Goal: Task Accomplishment & Management: Manage account settings

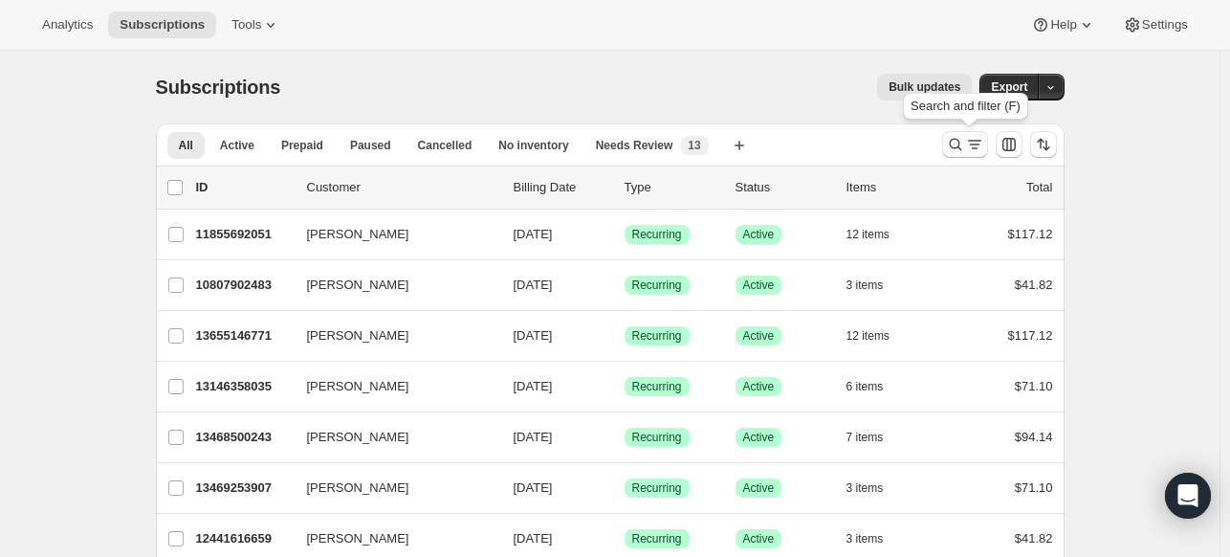
click at [953, 150] on icon "Search and filter results" at bounding box center [955, 144] width 19 height 19
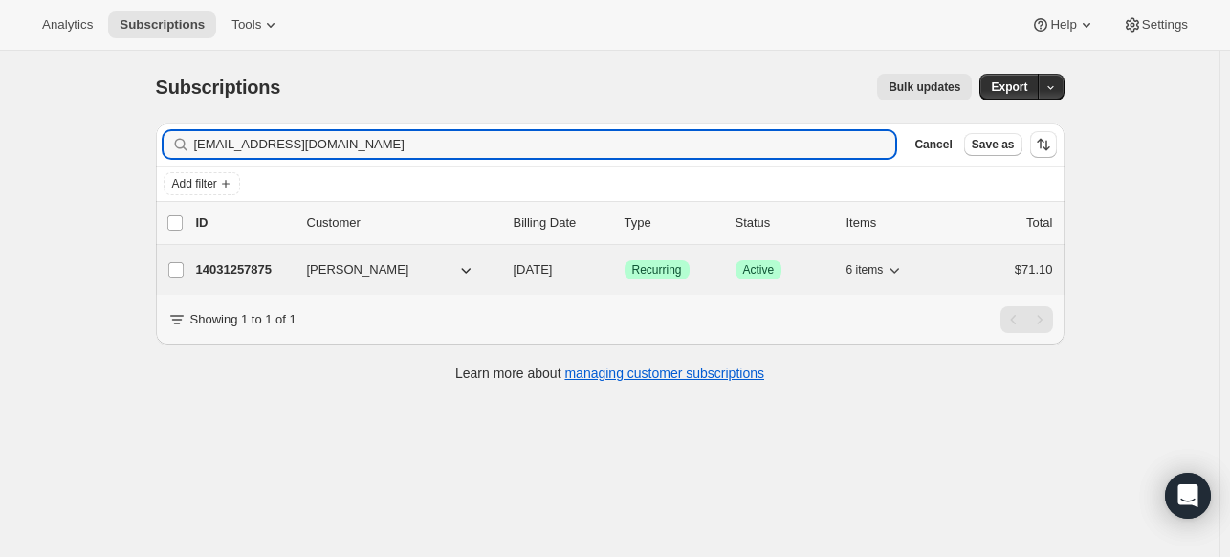
type input "[EMAIL_ADDRESS][DOMAIN_NAME]"
click at [244, 271] on p "14031257875" at bounding box center [244, 269] width 96 height 19
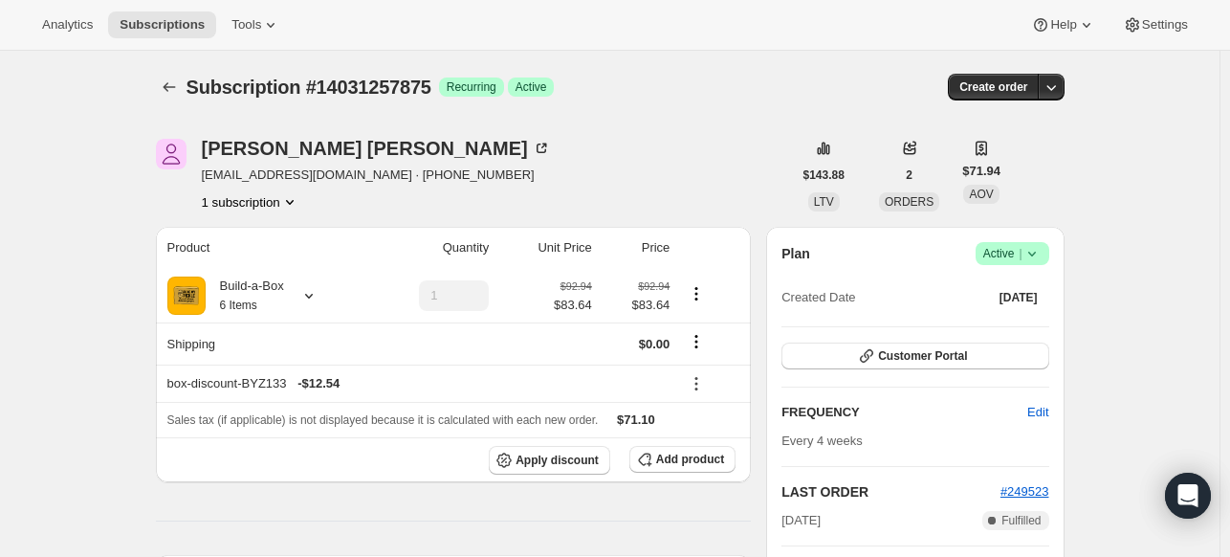
click at [1041, 255] on icon at bounding box center [1031, 253] width 19 height 19
click at [1020, 332] on span "Cancel subscription" at bounding box center [1009, 323] width 108 height 19
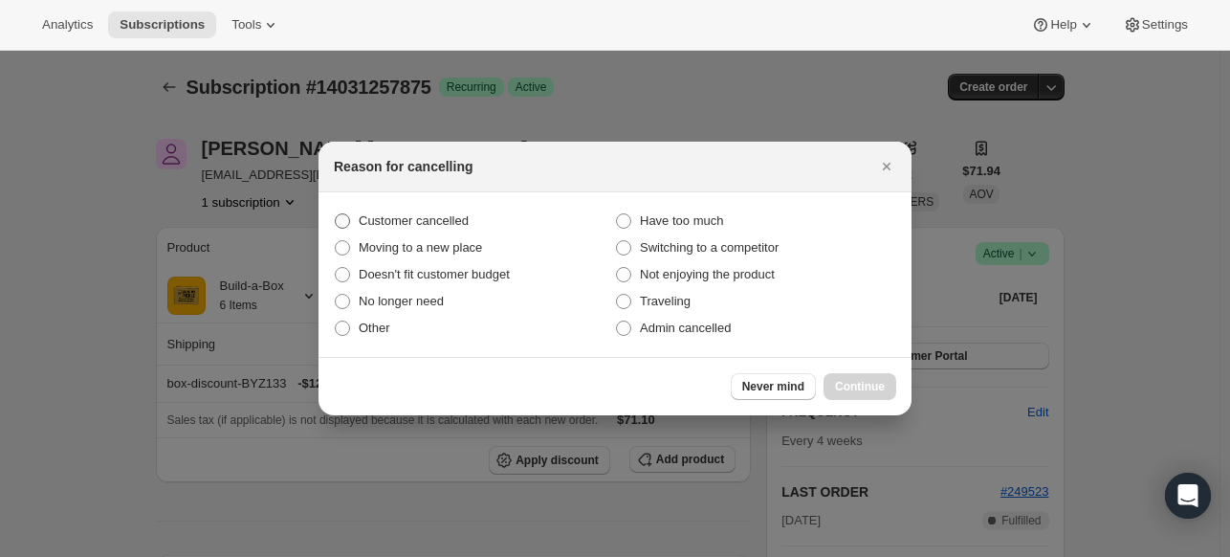
click at [421, 223] on span "Customer cancelled" at bounding box center [414, 220] width 110 height 14
click at [336, 214] on input "Customer cancelled" at bounding box center [335, 213] width 1 height 1
radio input "true"
click at [863, 374] on button "Continue" at bounding box center [859, 386] width 73 height 27
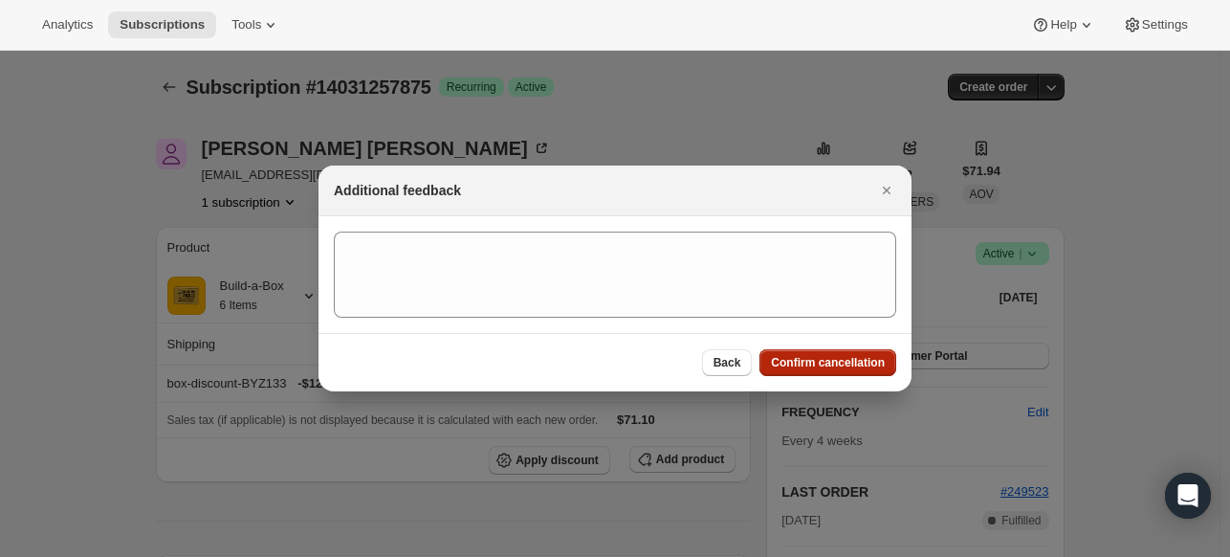
click at [816, 358] on span "Confirm cancellation" at bounding box center [828, 362] width 114 height 15
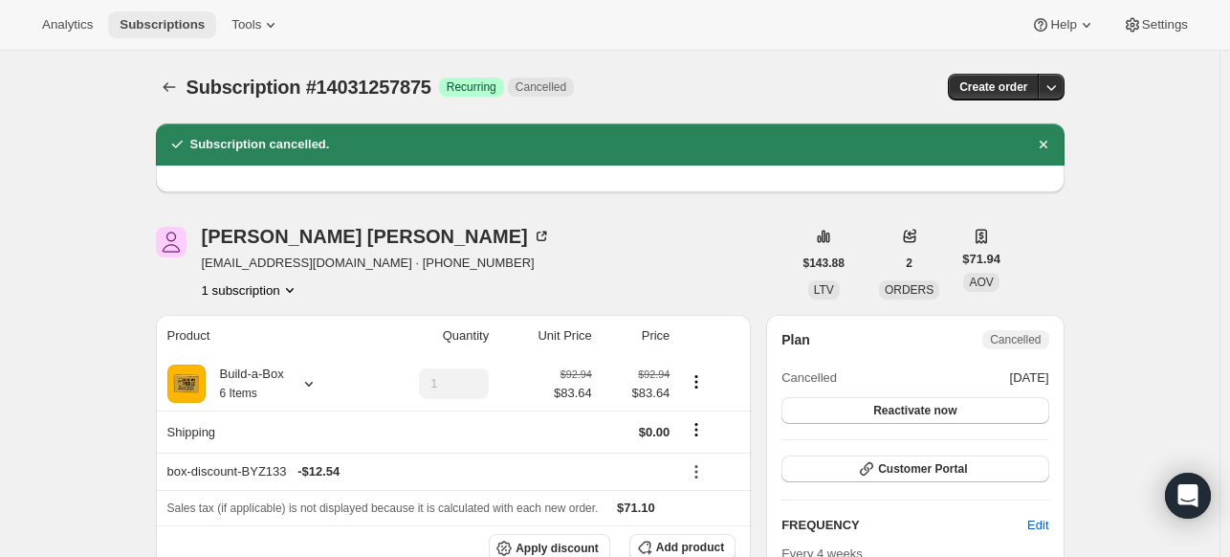
click at [147, 31] on span "Subscriptions" at bounding box center [162, 24] width 85 height 15
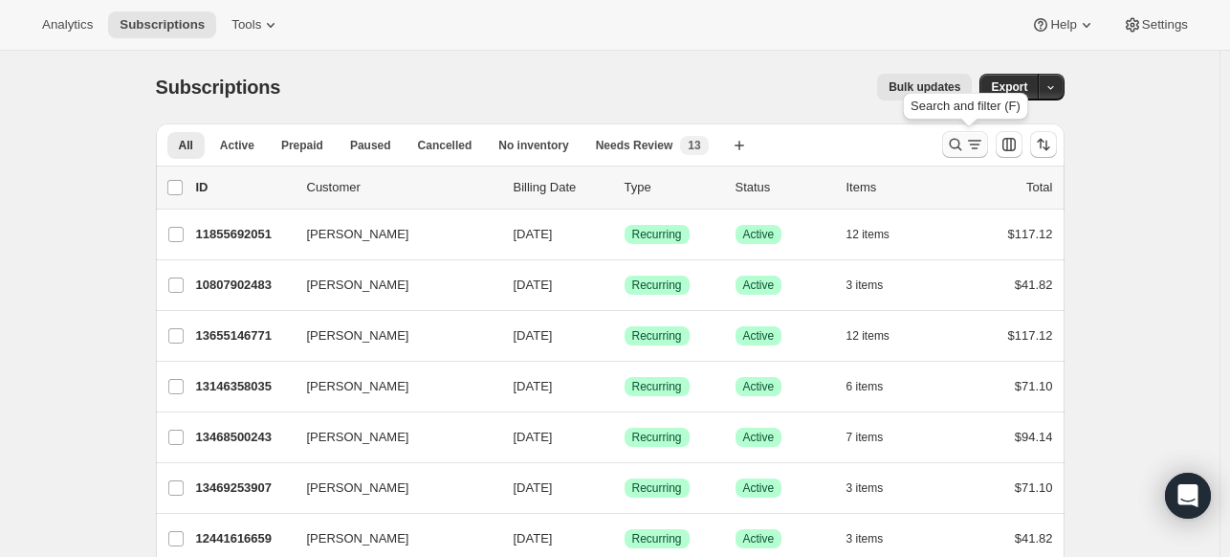
click at [952, 144] on icon "Search and filter results" at bounding box center [955, 144] width 19 height 19
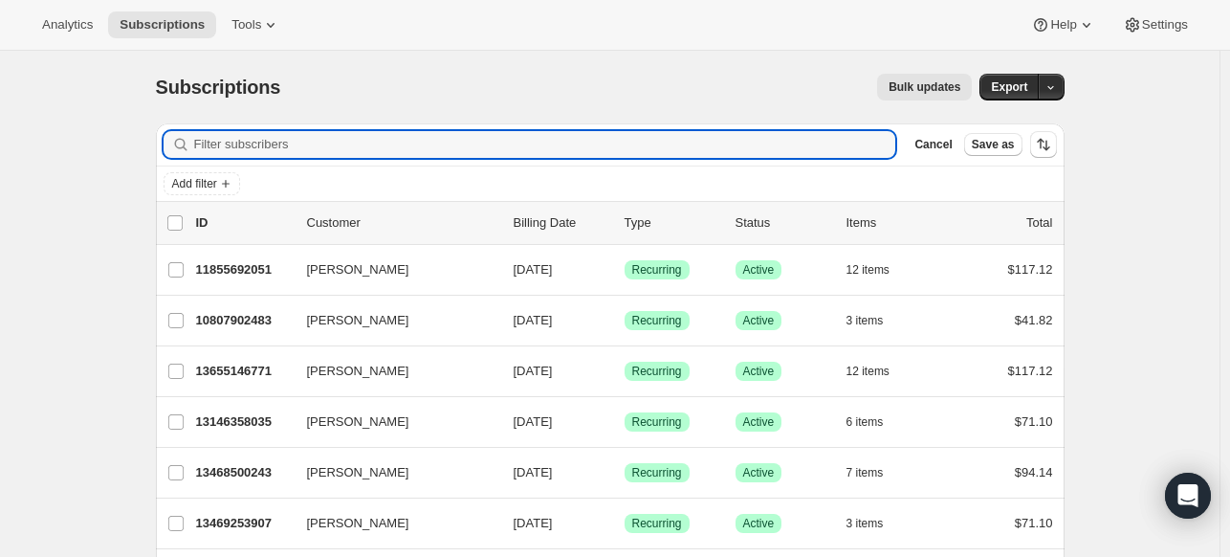
paste input "[PERSON_NAME]"
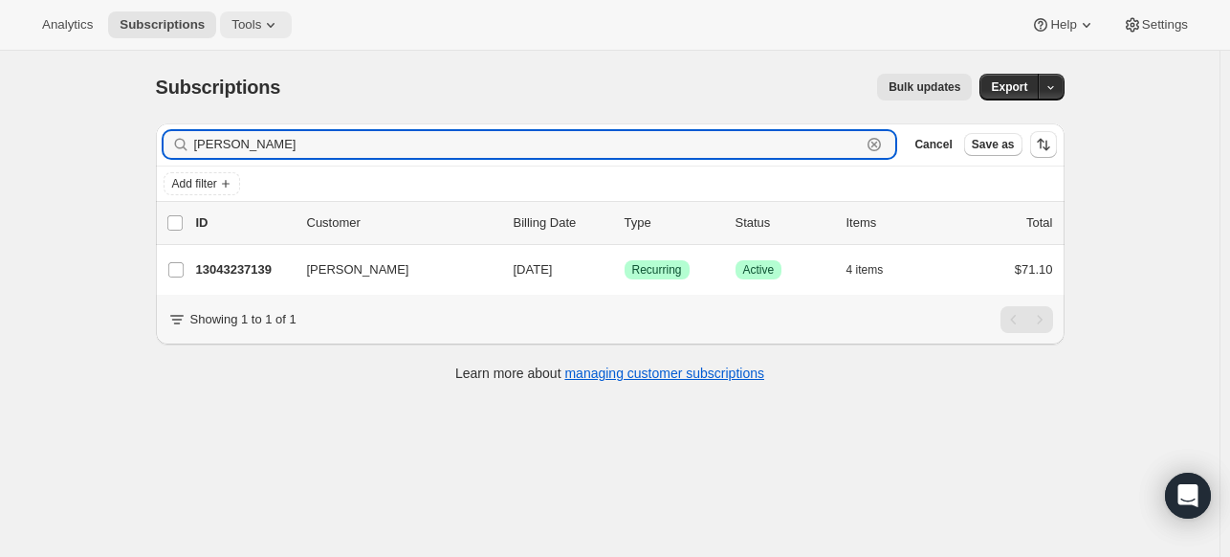
type input "[PERSON_NAME]"
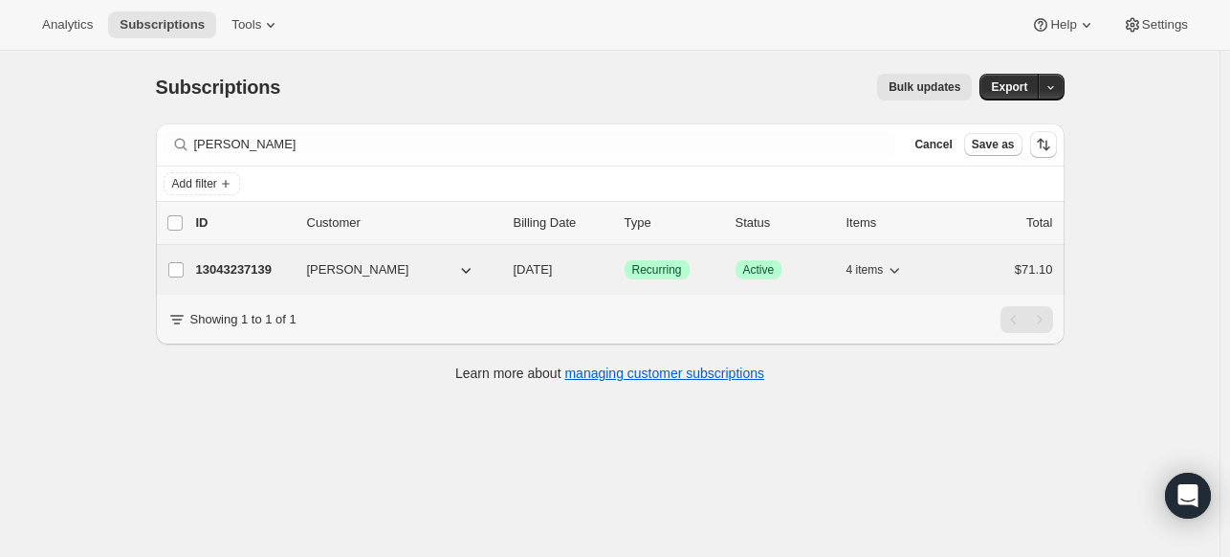
click at [231, 265] on p "13043237139" at bounding box center [244, 269] width 96 height 19
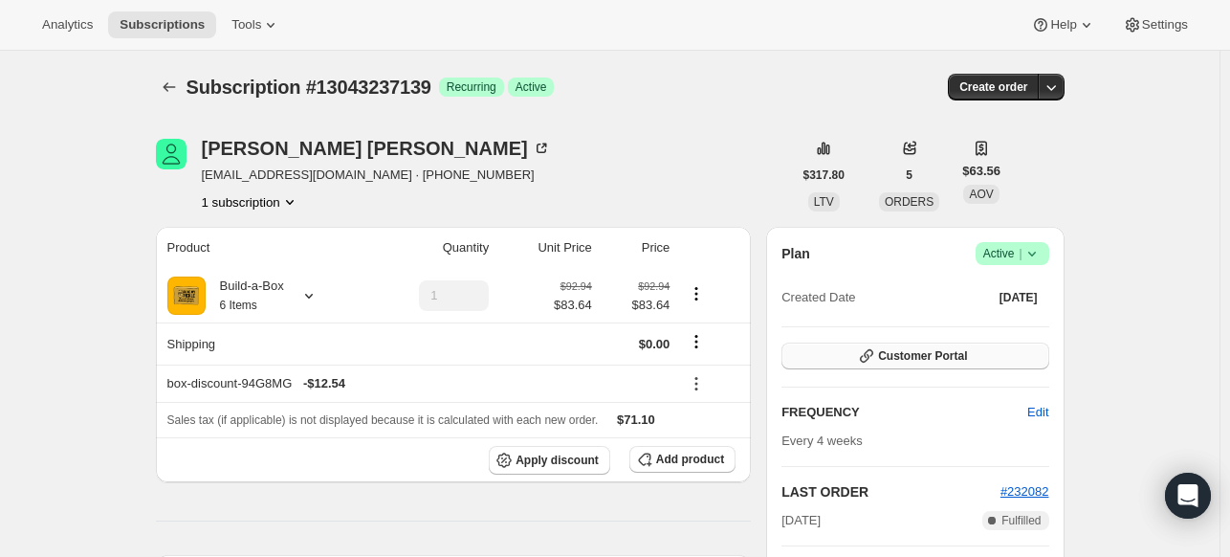
click at [991, 355] on button "Customer Portal" at bounding box center [914, 355] width 267 height 27
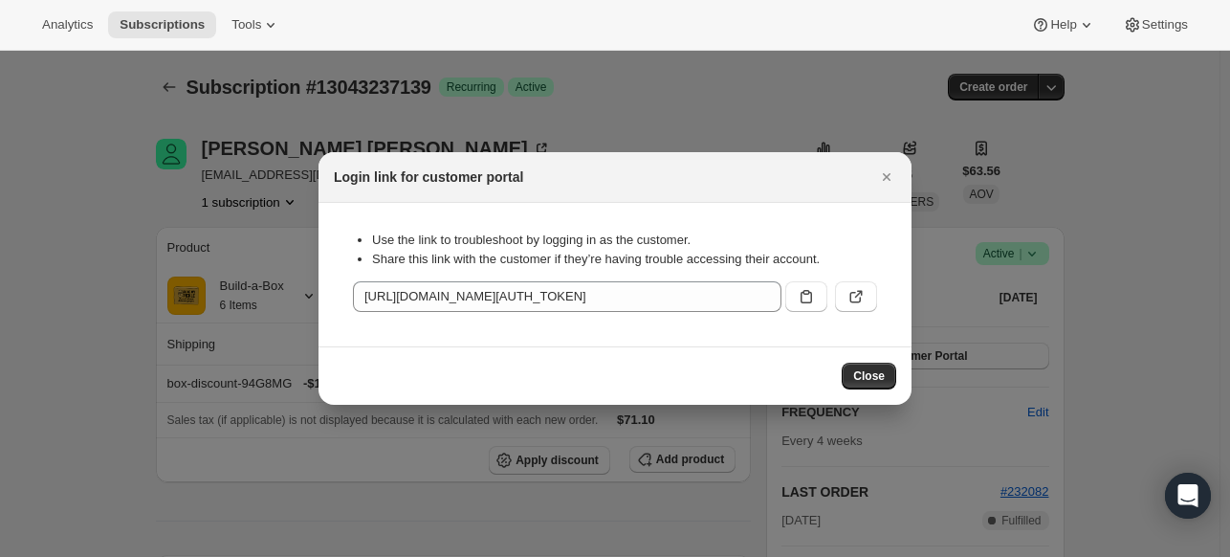
click at [815, 287] on icon ":rto:" at bounding box center [806, 296] width 19 height 19
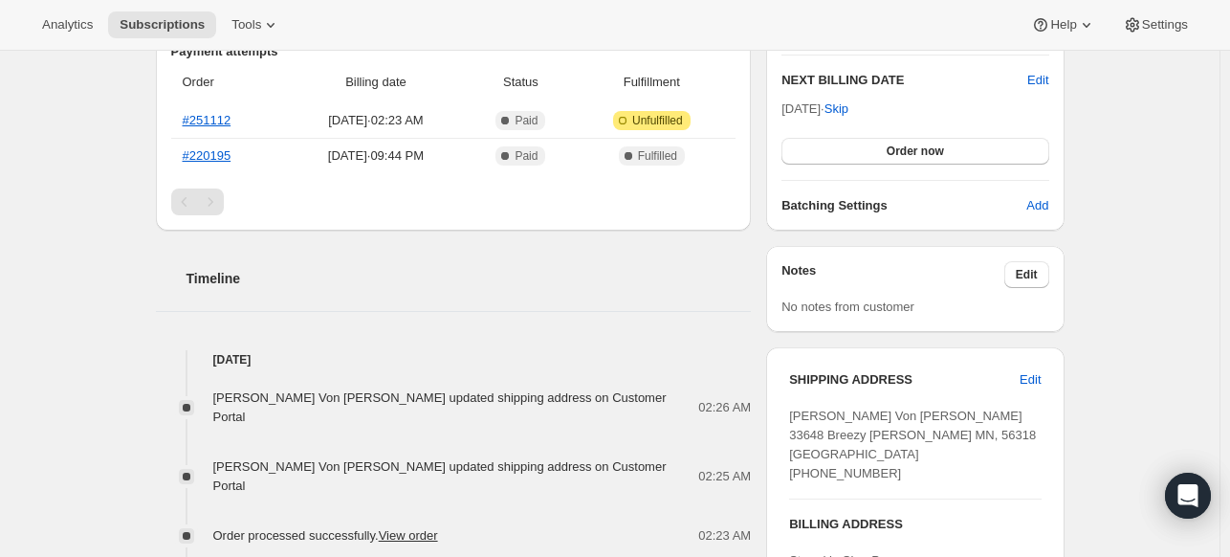
scroll to position [574, 0]
